Goal: Transaction & Acquisition: Purchase product/service

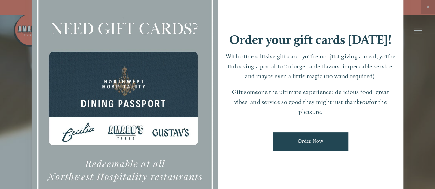
click at [312, 141] on link "Order Now" at bounding box center [310, 142] width 76 height 18
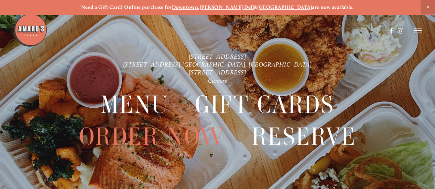
click at [132, 133] on span "Order Now" at bounding box center [152, 137] width 146 height 32
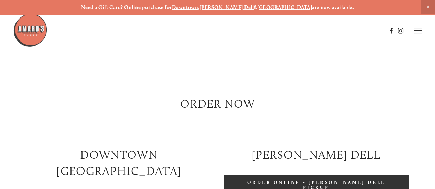
click at [372, 181] on link "Order Online - [PERSON_NAME] Dell Pickup" at bounding box center [315, 185] width 185 height 21
